Goal: Information Seeking & Learning: Learn about a topic

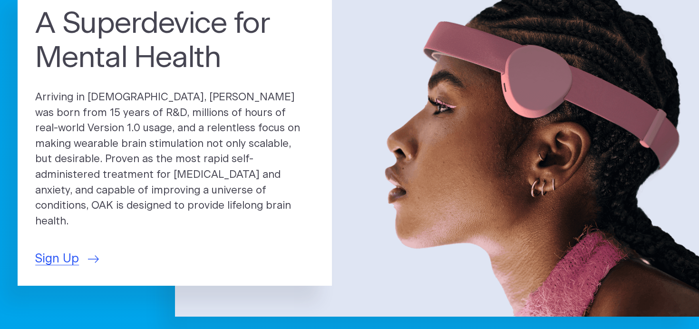
scroll to position [96, 0]
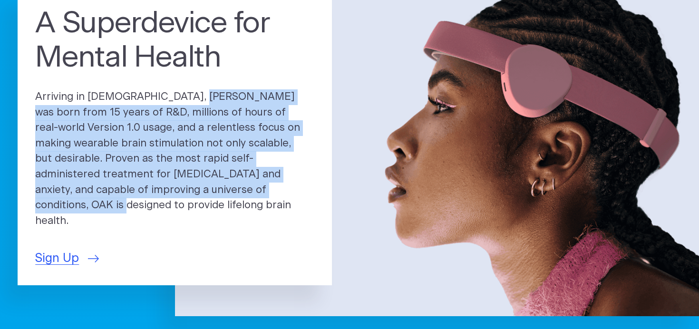
drag, startPoint x: 149, startPoint y: 100, endPoint x: 220, endPoint y: 202, distance: 124.3
click at [220, 202] on p "Arriving in [DEMOGRAPHIC_DATA], [PERSON_NAME] was born from 15 years of R&D, mi…" at bounding box center [174, 158] width 279 height 139
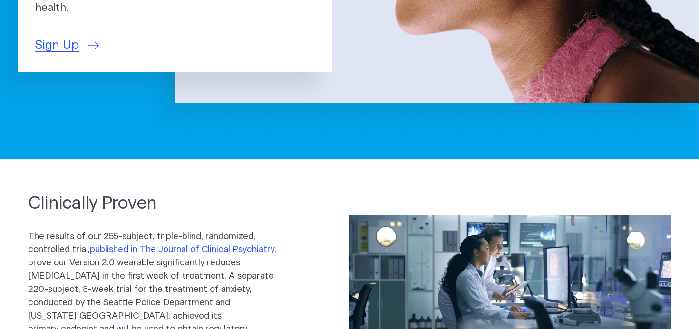
scroll to position [0, 0]
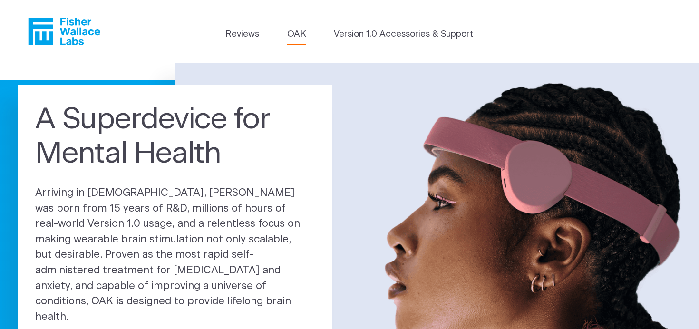
click at [293, 34] on link "OAK" at bounding box center [296, 34] width 19 height 13
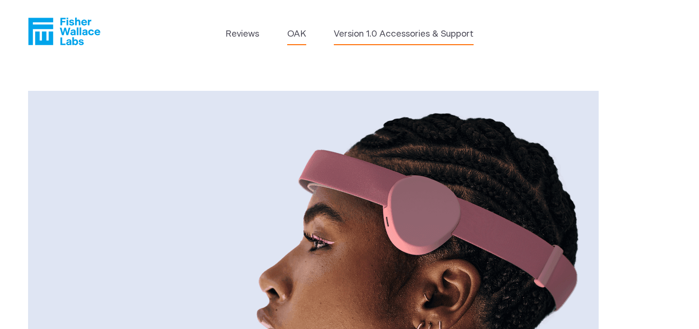
click at [363, 36] on link "Version 1.0 Accessories & Support" at bounding box center [404, 34] width 140 height 13
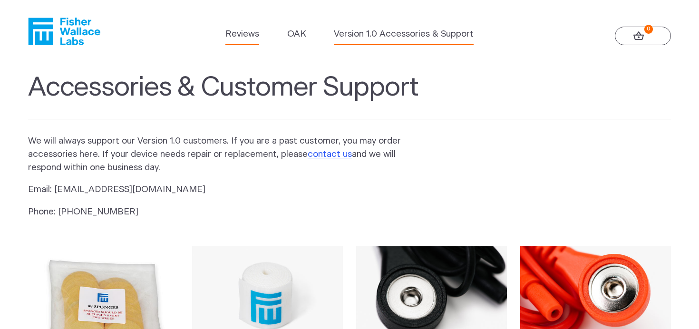
click at [249, 32] on link "Reviews" at bounding box center [242, 34] width 34 height 13
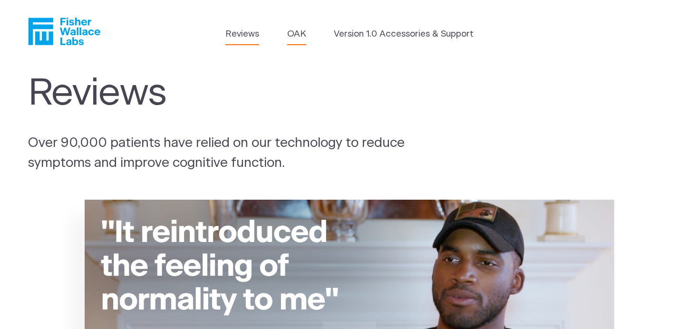
click at [302, 34] on link "OAK" at bounding box center [296, 34] width 19 height 13
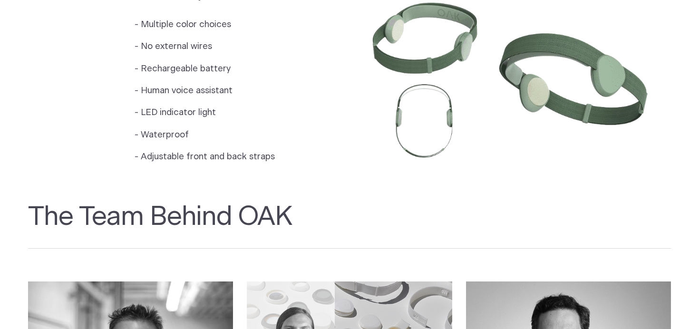
scroll to position [889, 0]
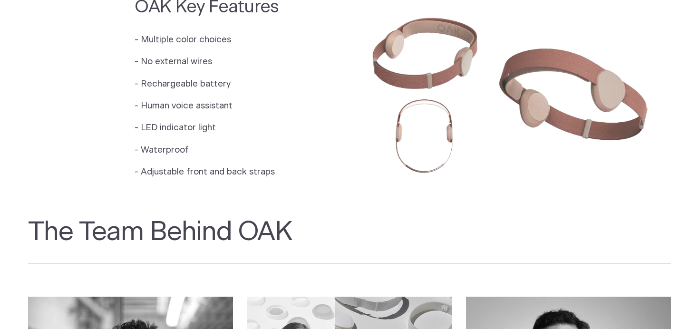
drag, startPoint x: 207, startPoint y: 106, endPoint x: 353, endPoint y: 128, distance: 147.7
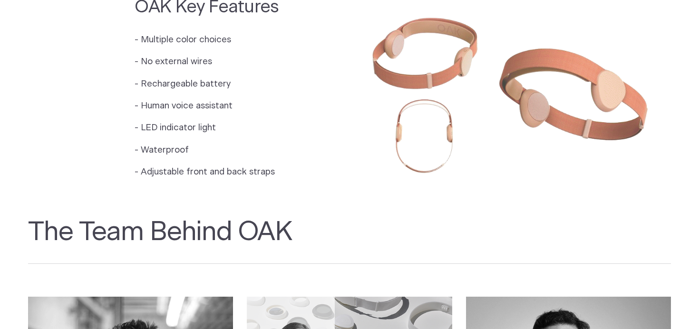
click at [223, 106] on p "- Human voice assistant" at bounding box center [207, 105] width 144 height 13
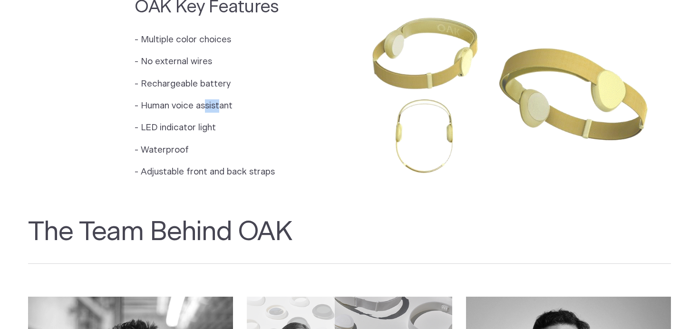
click at [437, 102] on img at bounding box center [511, 91] width 322 height 214
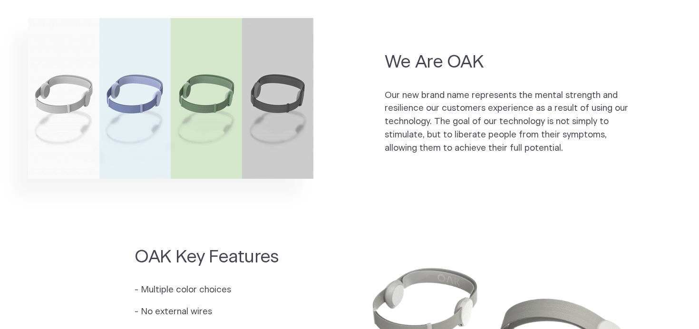
scroll to position [0, 0]
